Goal: Find specific page/section: Find specific page/section

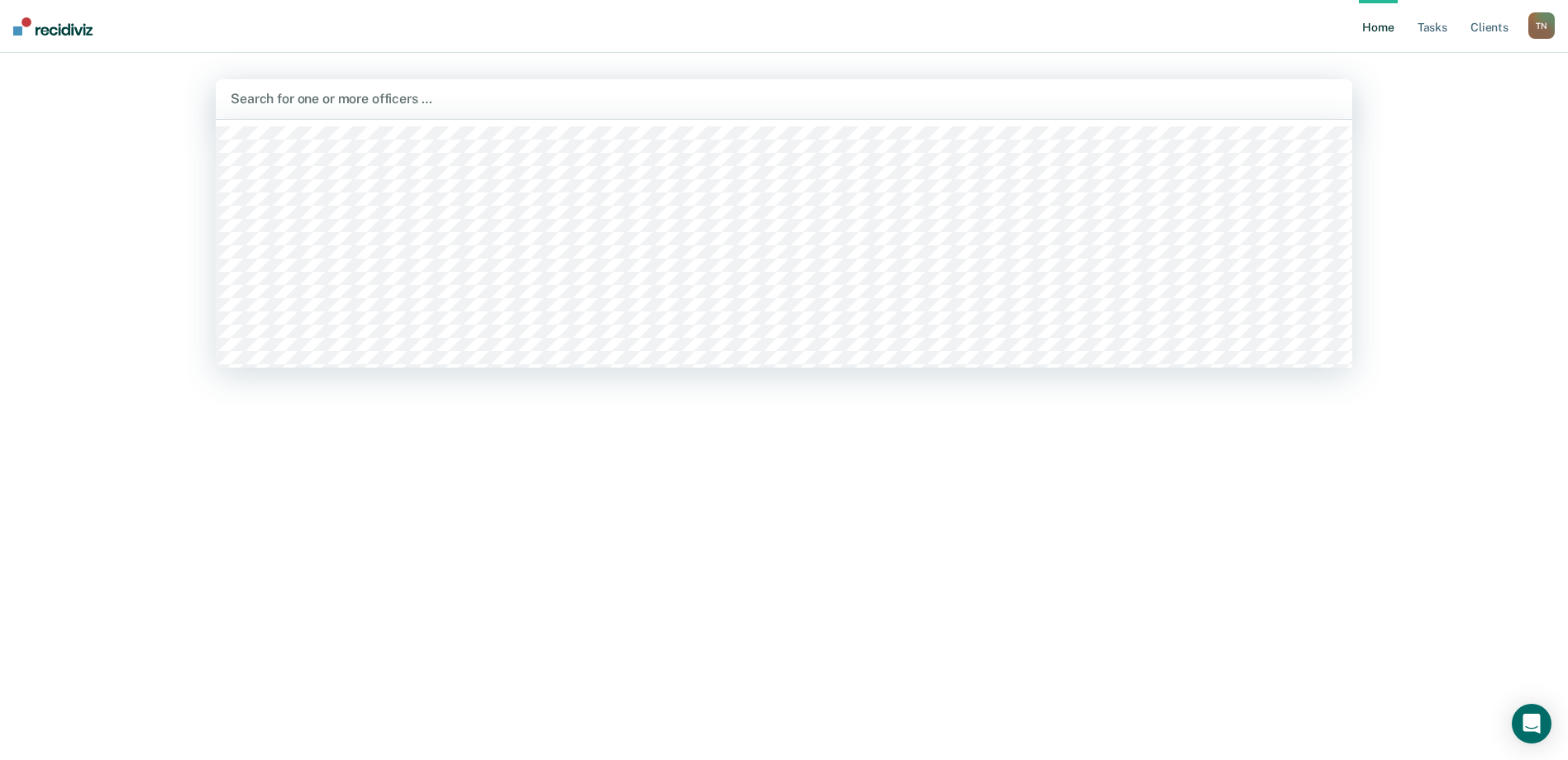
click at [279, 97] on div at bounding box center [784, 98] width 1107 height 19
click at [110, 271] on div "Home Tasks Client s [PERSON_NAME] T N Profile How it works Log Out 1147 results…" at bounding box center [784, 380] width 1568 height 760
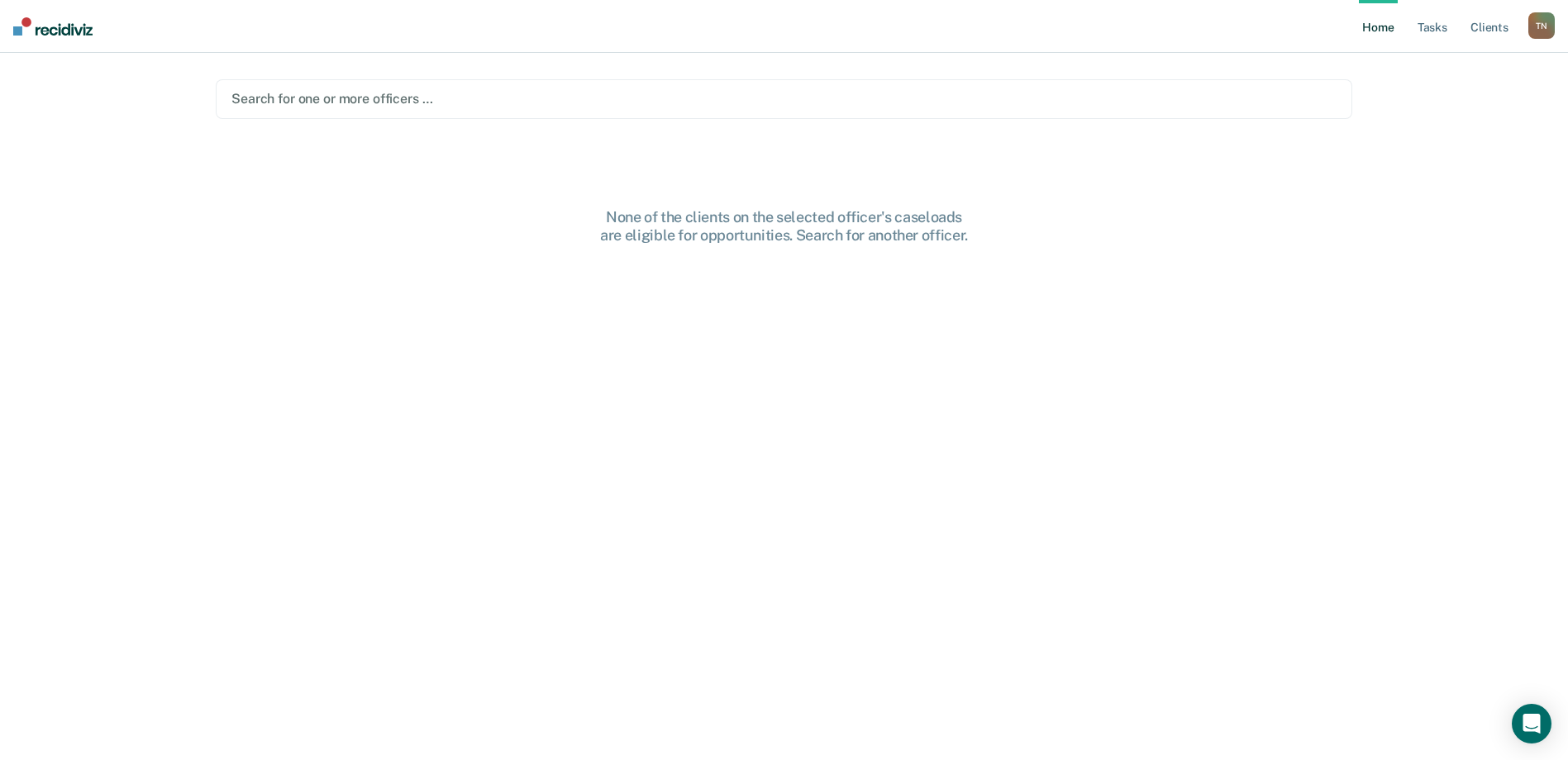
click at [67, 26] on img at bounding box center [53, 26] width 79 height 18
click at [279, 99] on div at bounding box center [784, 98] width 1105 height 19
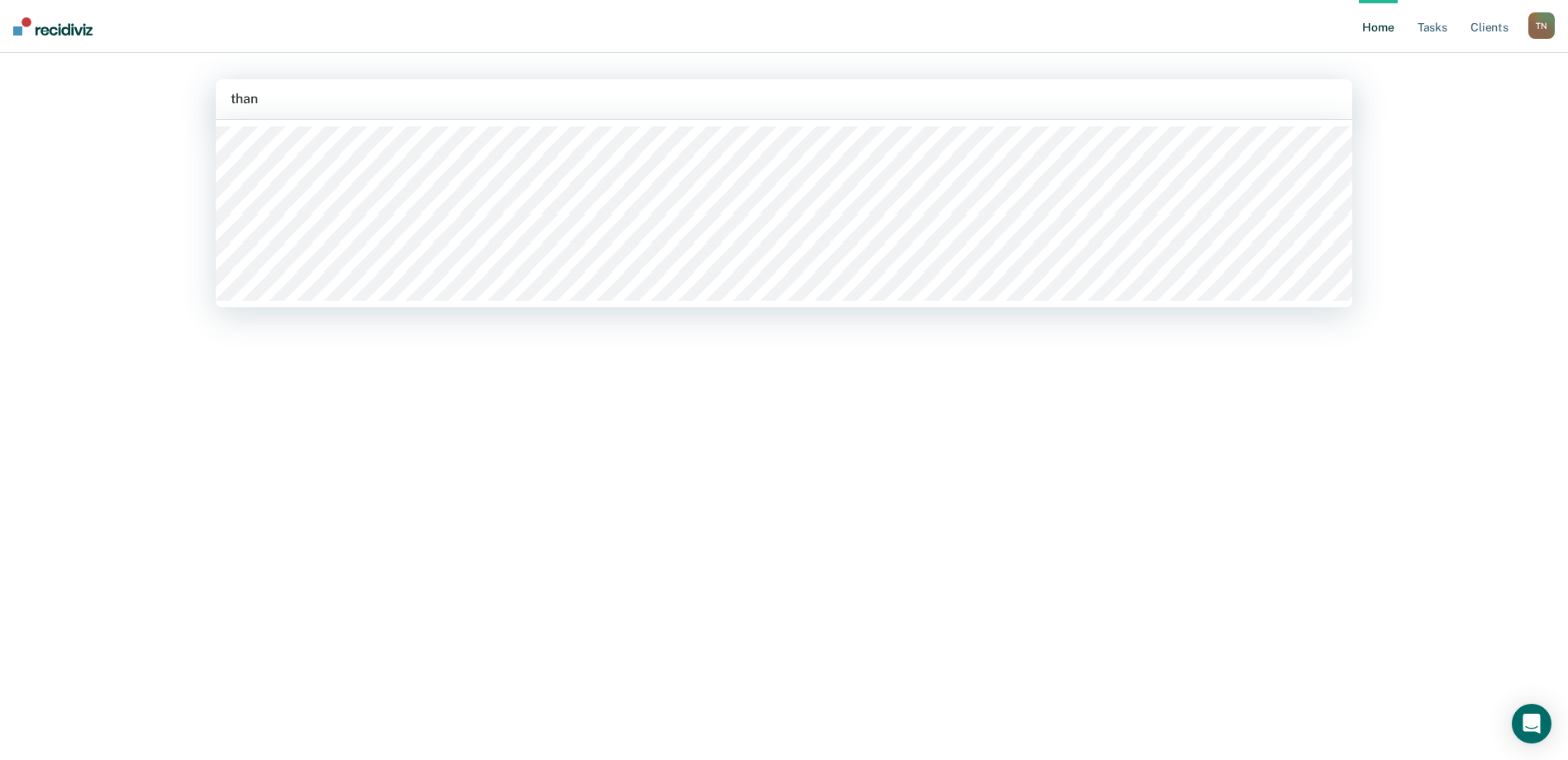
type input "[PERSON_NAME]"
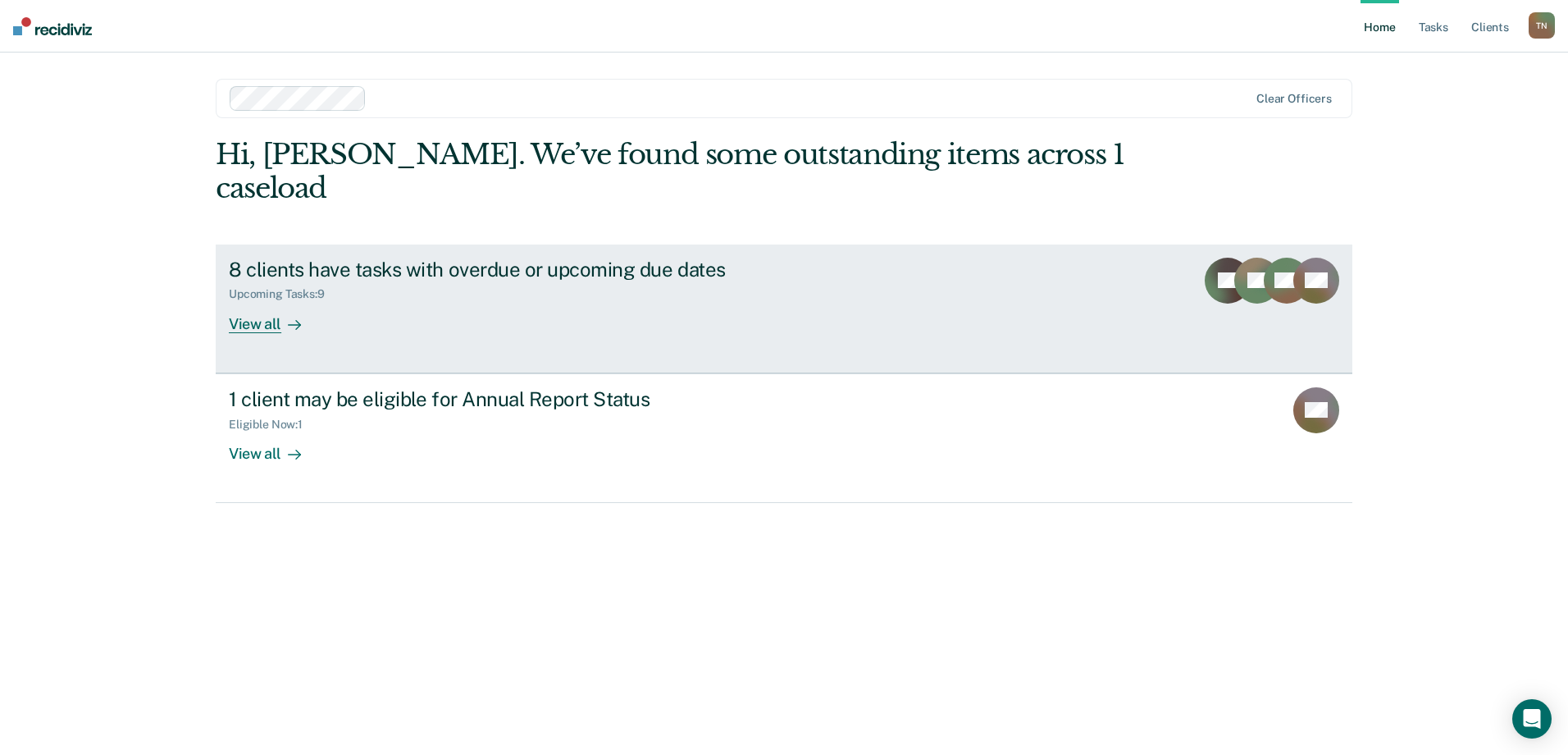
click at [437, 258] on div "8 clients have tasks with overdue or upcoming due dates" at bounding box center [516, 269] width 576 height 23
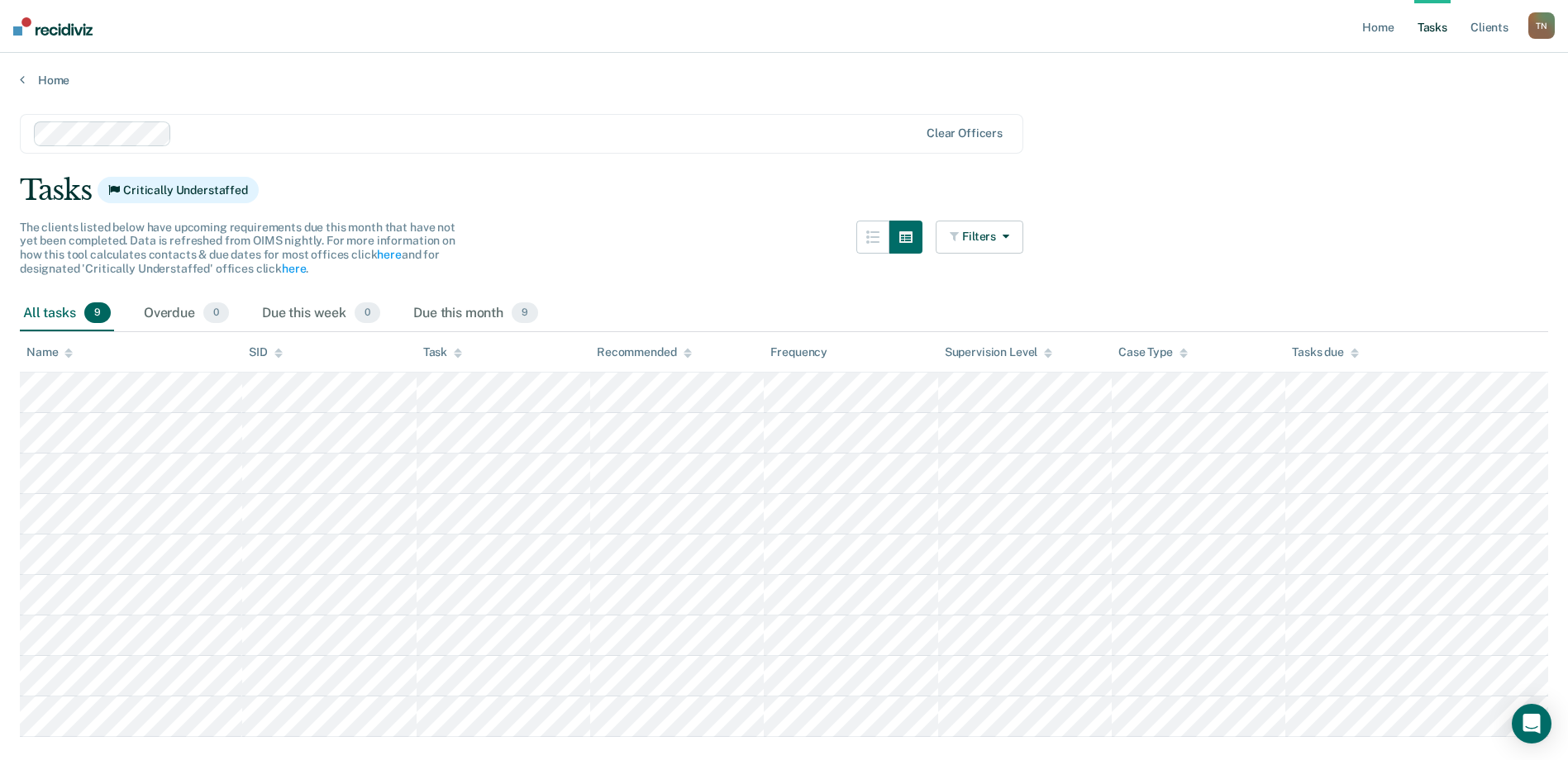
scroll to position [52, 0]
